Goal: Information Seeking & Learning: Learn about a topic

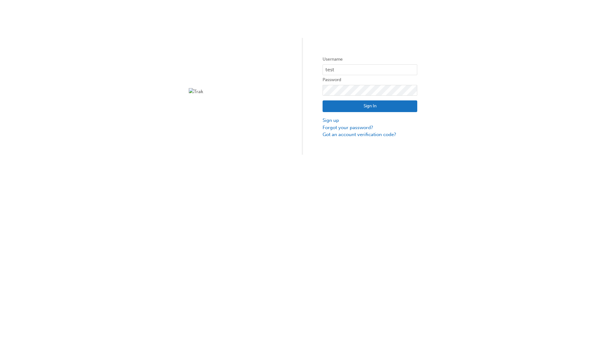
type input "test.e2e.user14"
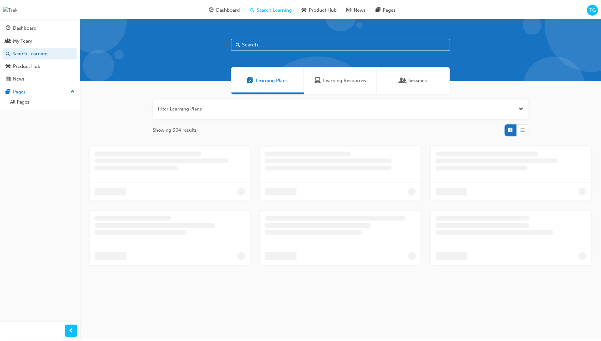
scroll to position [20, 0]
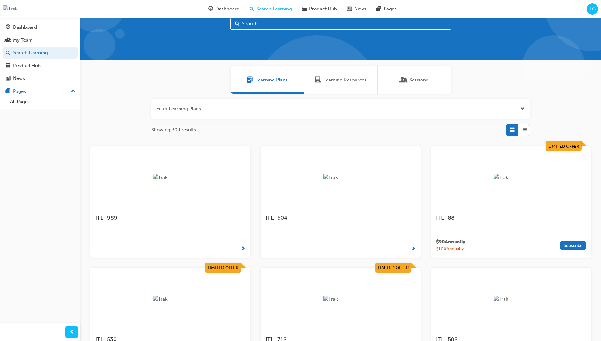
scroll to position [18, 0]
